Goal: Information Seeking & Learning: Learn about a topic

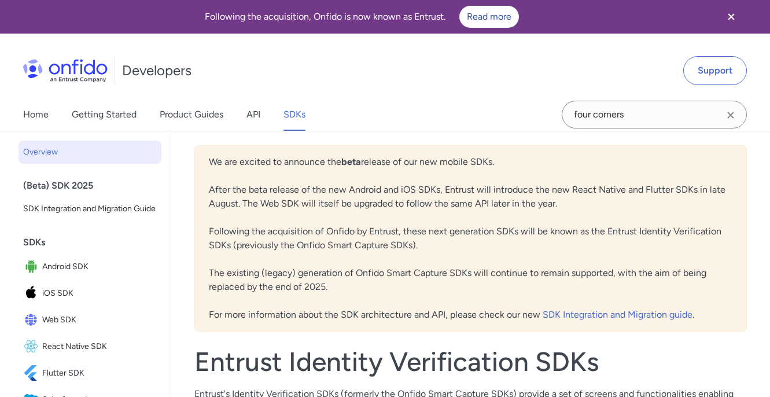
click at [735, 113] on icon "Clear search field button" at bounding box center [731, 115] width 14 height 14
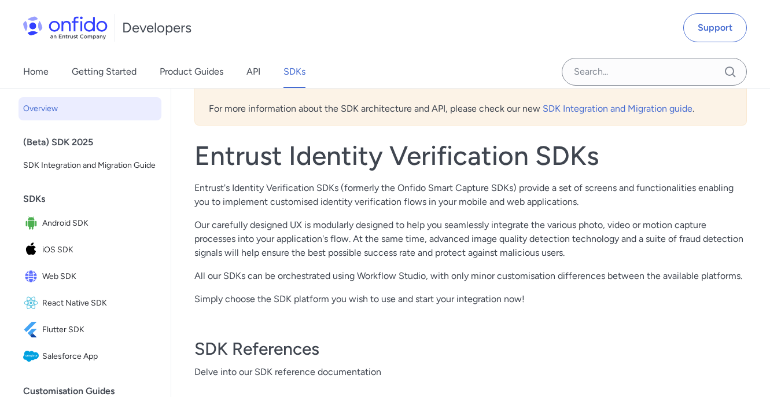
scroll to position [201, 0]
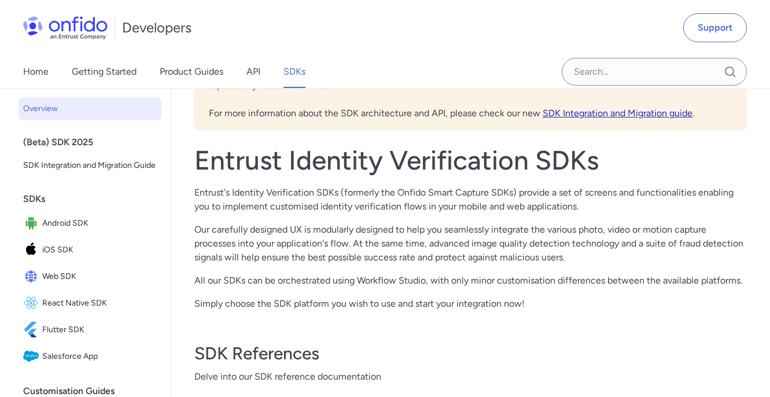
click at [648, 112] on link "SDK Integration and Migration guide" at bounding box center [618, 113] width 150 height 11
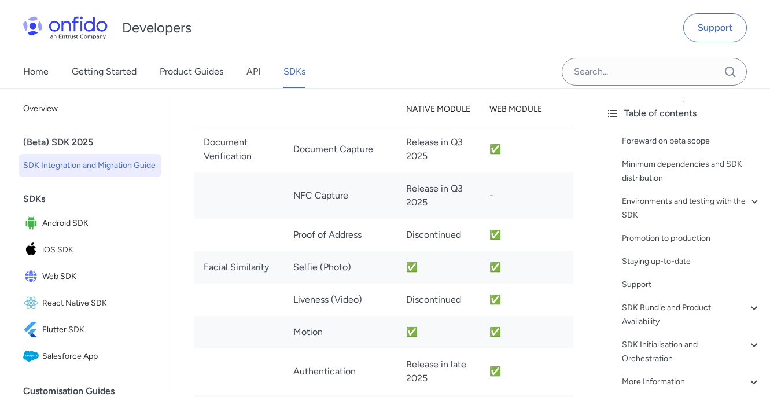
scroll to position [1956, 0]
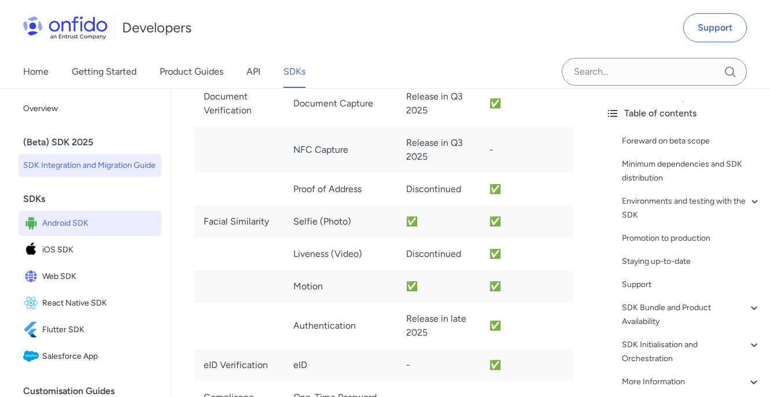
click at [128, 223] on span "Android SDK" at bounding box center [99, 223] width 115 height 16
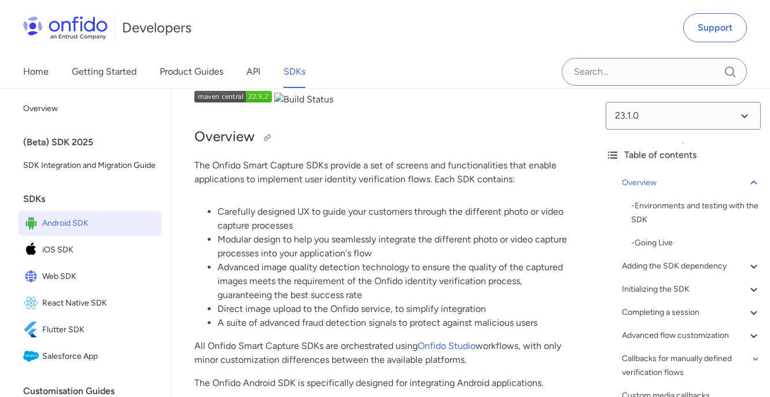
scroll to position [14, 0]
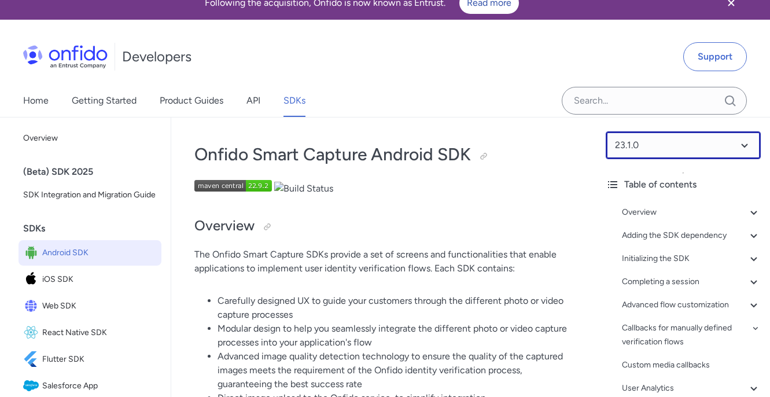
click at [652, 144] on select at bounding box center [683, 145] width 155 height 28
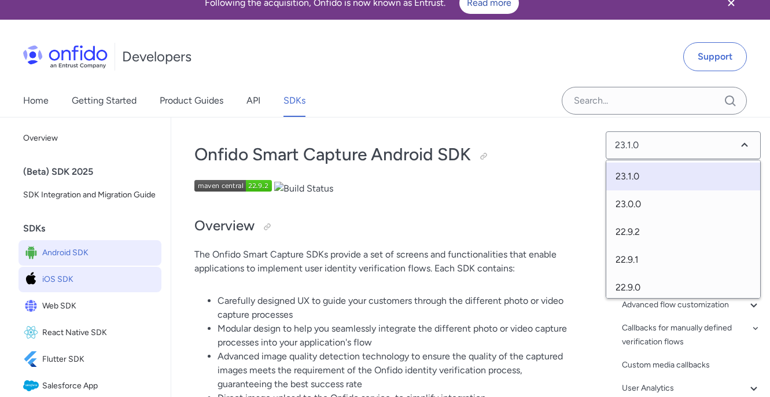
click at [78, 281] on span "iOS SDK" at bounding box center [99, 279] width 115 height 16
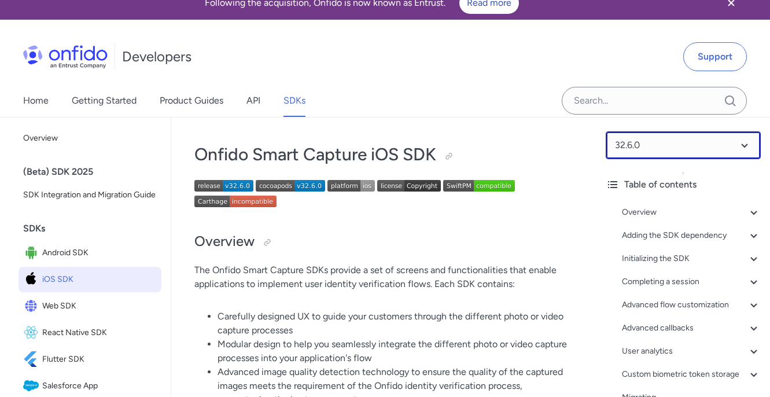
click at [684, 144] on select at bounding box center [683, 145] width 155 height 28
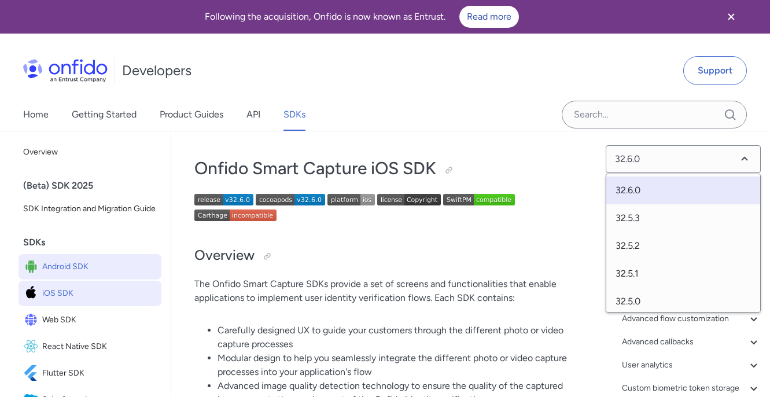
click at [51, 268] on span "Android SDK" at bounding box center [99, 267] width 115 height 16
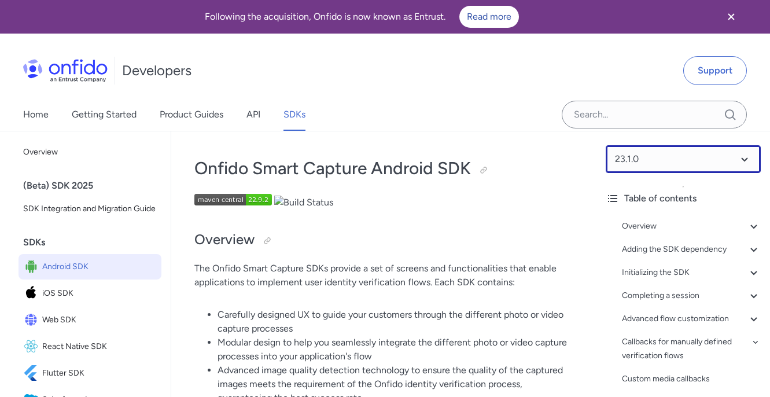
click at [667, 152] on select at bounding box center [683, 159] width 155 height 28
